Goal: Information Seeking & Learning: Learn about a topic

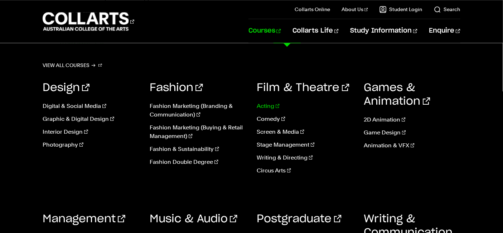
scroll to position [477, 0]
drag, startPoint x: 441, startPoint y: 211, endPoint x: 274, endPoint y: 153, distance: 176.5
click at [335, 191] on div "View all courses Design Digital & Social Media Graphic & Digital Design Interio…" at bounding box center [251, 181] width 503 height 277
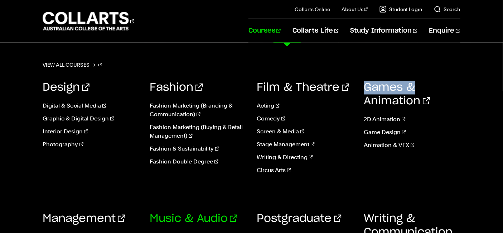
scroll to position [1324, 0]
click at [181, 219] on link "Music & Audio" at bounding box center [194, 218] width 88 height 11
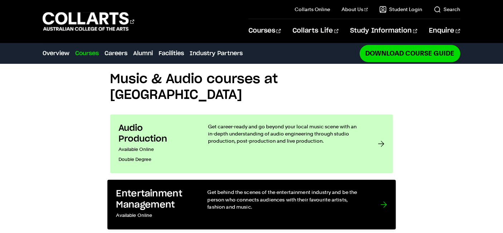
scroll to position [580, 0]
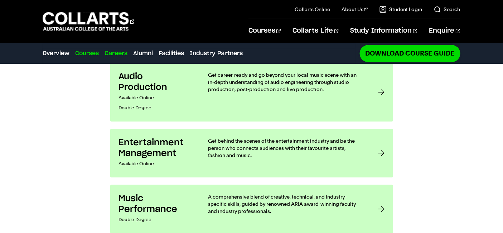
click at [121, 53] on link "Careers" at bounding box center [115, 53] width 23 height 9
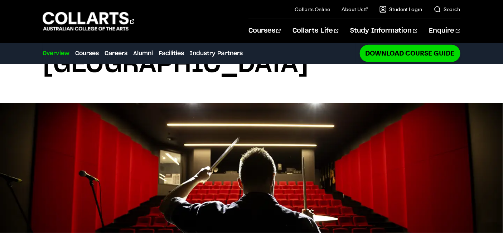
scroll to position [0, 0]
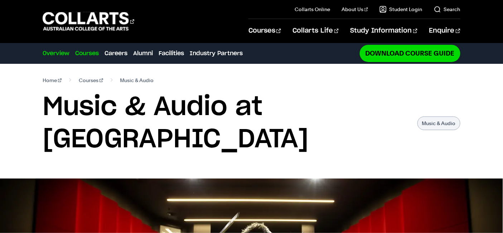
click at [90, 50] on link "Courses" at bounding box center [87, 53] width 24 height 9
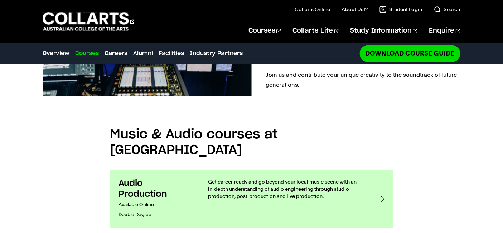
scroll to position [472, 0]
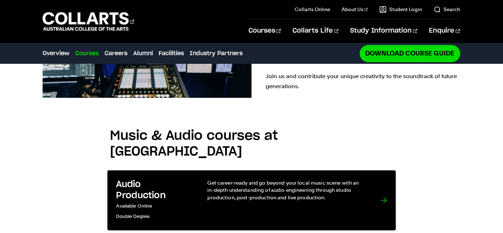
click at [273, 170] on link "Audio Production Available Online Double Degree Get career-ready and go beyond …" at bounding box center [251, 200] width 288 height 60
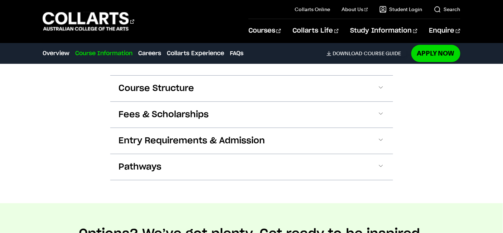
scroll to position [748, 0]
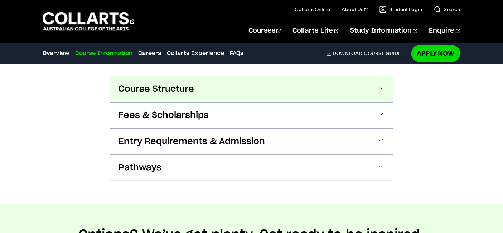
click at [276, 91] on button "Course Structure" at bounding box center [251, 89] width 283 height 26
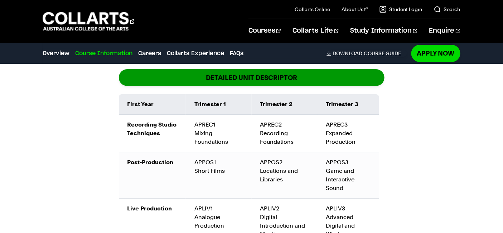
scroll to position [845, 0]
